Goal: Find specific page/section: Find specific page/section

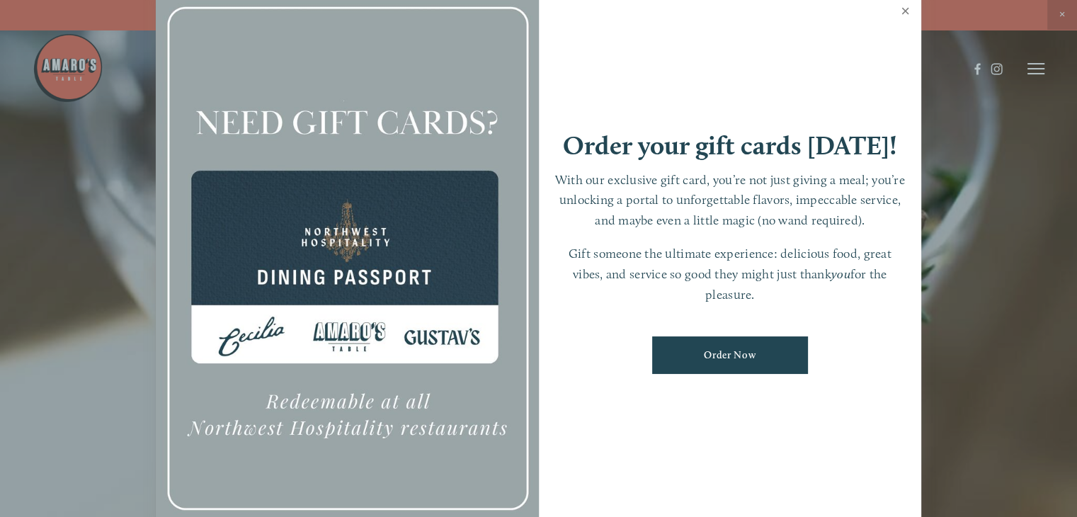
click at [791, 10] on link "Close" at bounding box center [905, 13] width 28 height 40
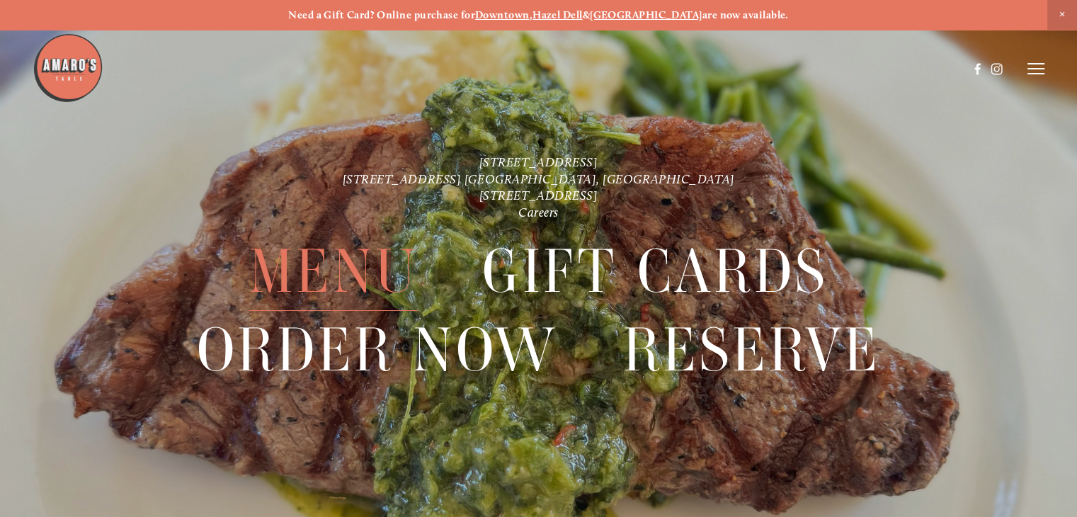
click at [352, 261] on span "Menu" at bounding box center [333, 271] width 168 height 79
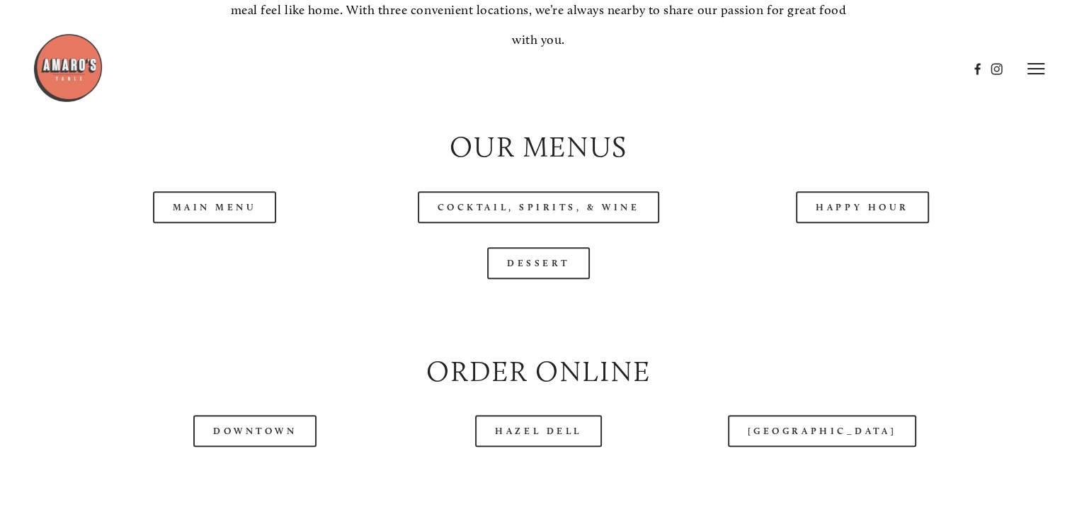
scroll to position [1345, 0]
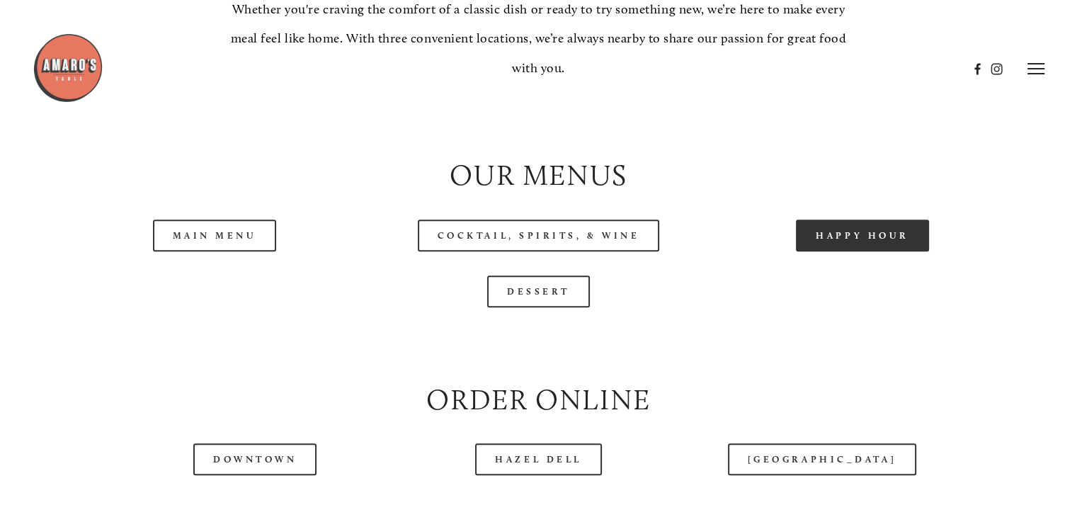
click at [791, 251] on link "Happy Hour" at bounding box center [862, 235] width 133 height 32
